Goal: Transaction & Acquisition: Purchase product/service

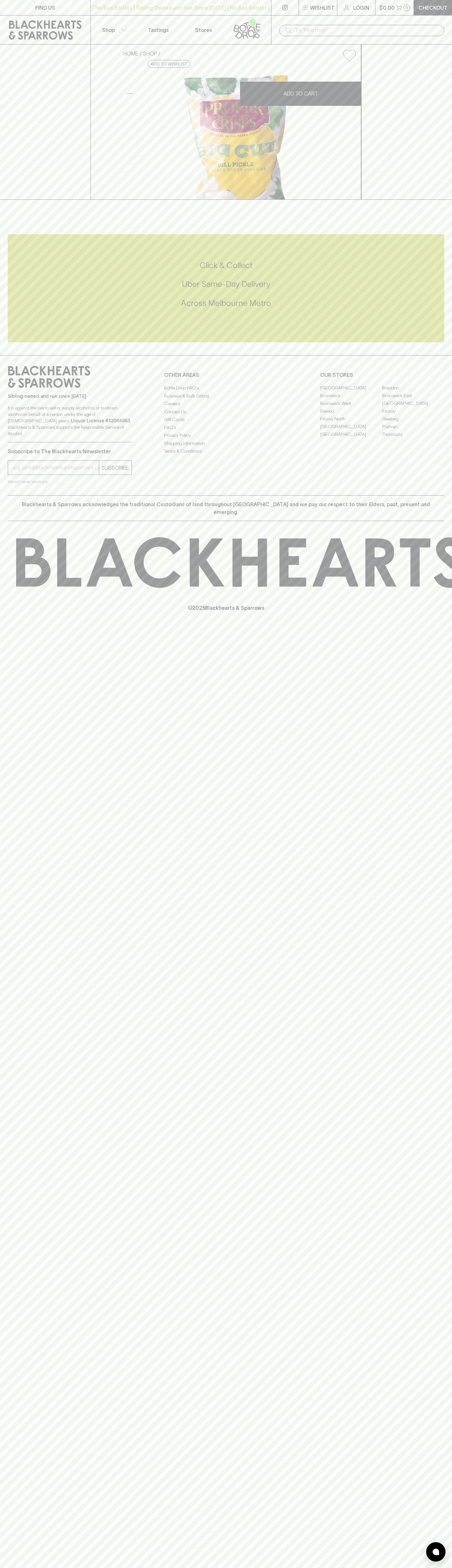
click at [217, 2] on div "| No Bad Bottles | Sibling Owned and Run Since 2006 | No Bad Bottles | Sibling …" at bounding box center [180, 8] width 180 height 16
click at [436, 130] on div "HOME SHOP Proper Big Cut Dill Pickle $7.00 Add to wishlist No Further Discounts…" at bounding box center [226, 121] width 452 height 155
click at [109, 1568] on html "FIND US | No Bad Bottles | Sibling Owned and Run Since 2006 | No Bad Bottles | …" at bounding box center [226, 784] width 452 height 1568
click at [13, 1493] on div "FIND US | No Bad Bottles | Sibling Owned and Run Since 2006 | No Bad Bottles | …" at bounding box center [226, 784] width 452 height 1568
